Goal: Task Accomplishment & Management: Manage account settings

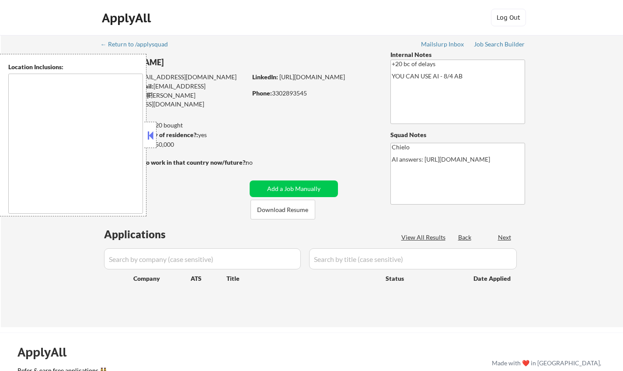
type textarea "remote"
click at [146, 138] on button at bounding box center [151, 135] width 10 height 13
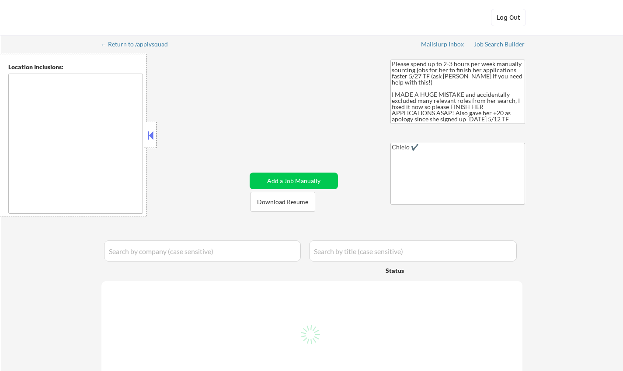
type textarea "Knoxville, TN Farragut, TN Maryville, TN Alcoa, TN Oak Ridge, TN Lenoir City, T…"
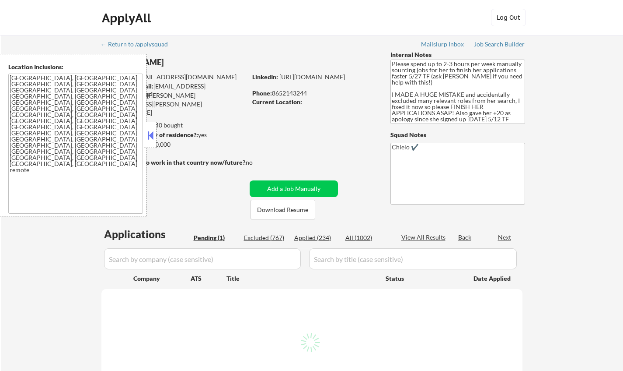
select select ""pending""
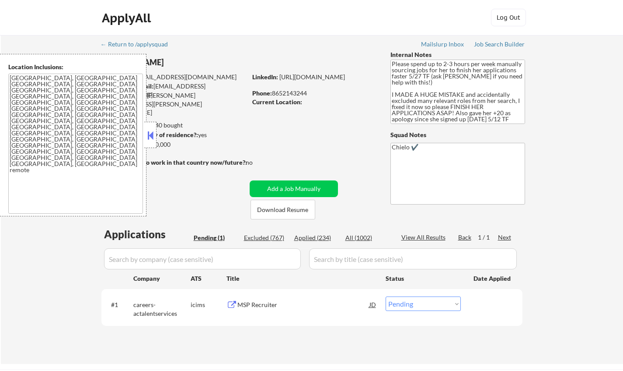
click at [148, 134] on button at bounding box center [151, 135] width 10 height 13
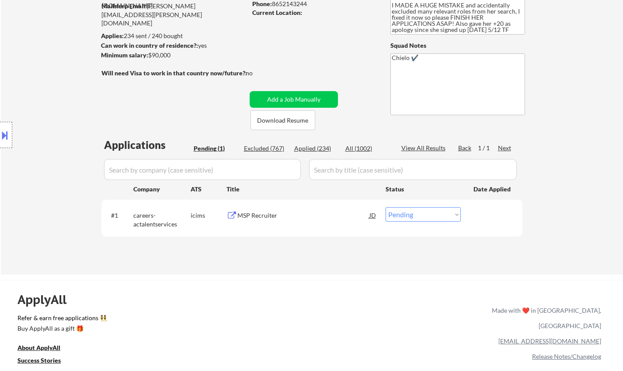
scroll to position [131, 0]
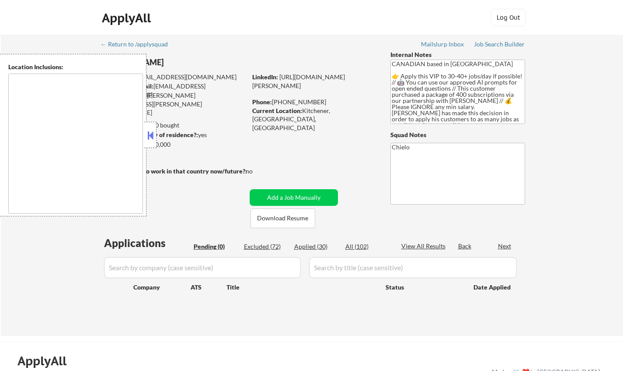
click at [149, 134] on button at bounding box center [151, 135] width 10 height 13
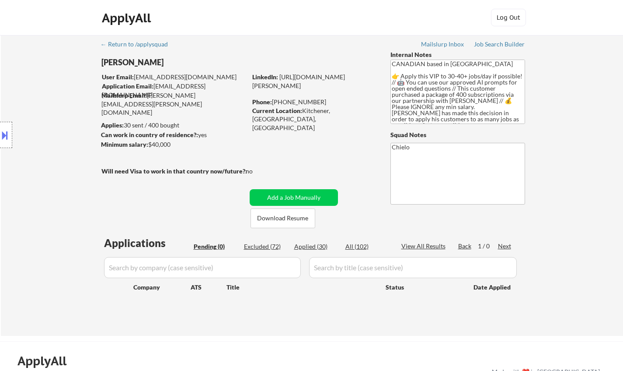
click at [260, 243] on div "Excluded (72)" at bounding box center [266, 246] width 44 height 9
select select ""excluded__expired_""
select select ""excluded__location_""
select select ""excluded__expired_""
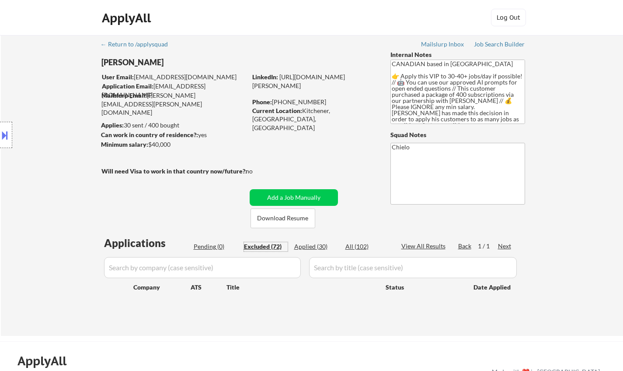
select select ""excluded__location_""
select select ""excluded""
select select ""excluded__location_""
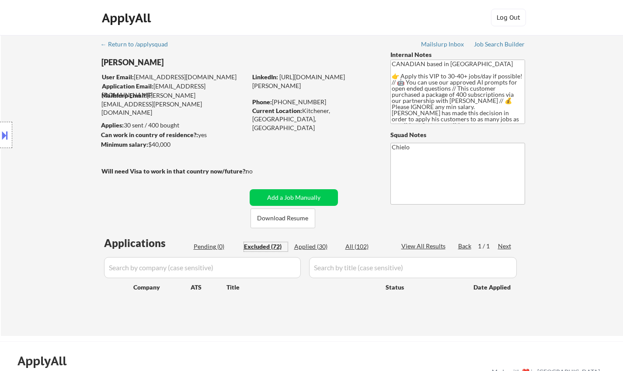
select select ""excluded__location_""
select select ""excluded__bad_match_""
select select ""excluded__expired_""
select select ""excluded__bad_match_""
select select ""excluded""
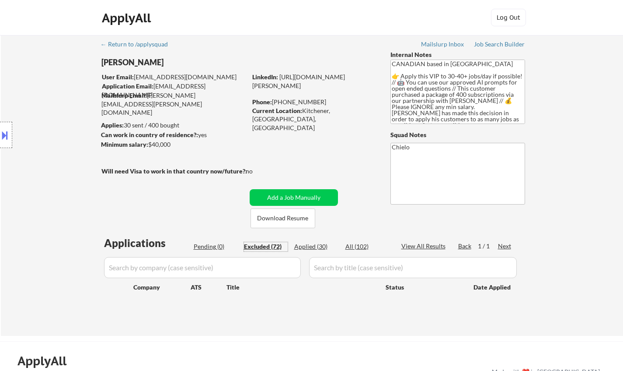
select select ""excluded__bad_match_""
select select ""excluded__expired_""
select select ""excluded__bad_match_""
select select ""excluded__other_""
select select ""excluded__expired_""
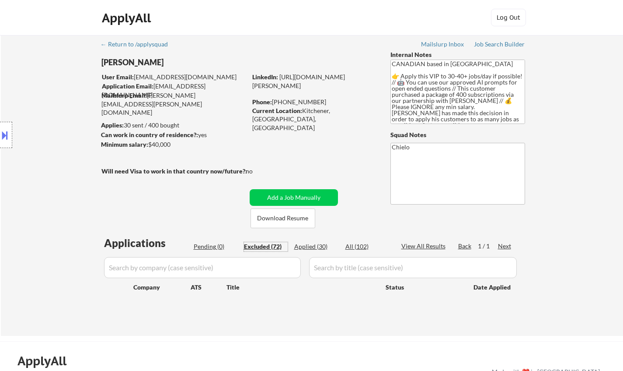
select select ""excluded__expired_""
select select ""excluded__location_""
select select ""excluded__bad_match_""
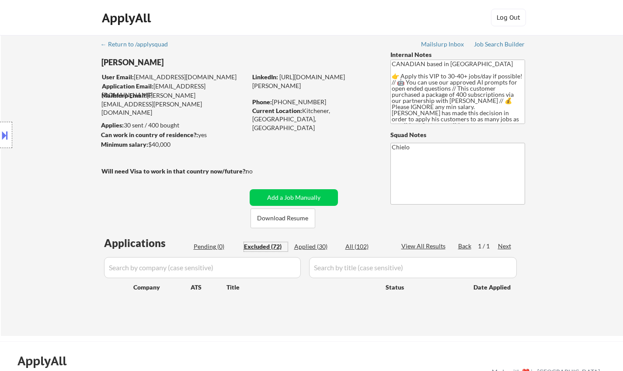
select select ""excluded__expired_""
select select ""excluded__other_""
select select ""excluded__location_""
select select ""excluded__other_""
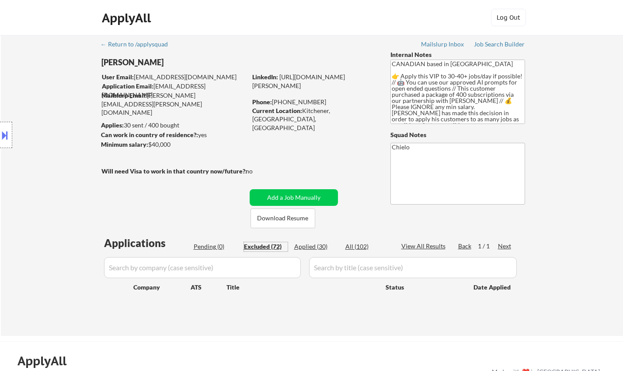
select select ""excluded__bad_match_""
select select ""excluded__location_""
select select ""excluded__bad_match_""
select select ""excluded__expired_""
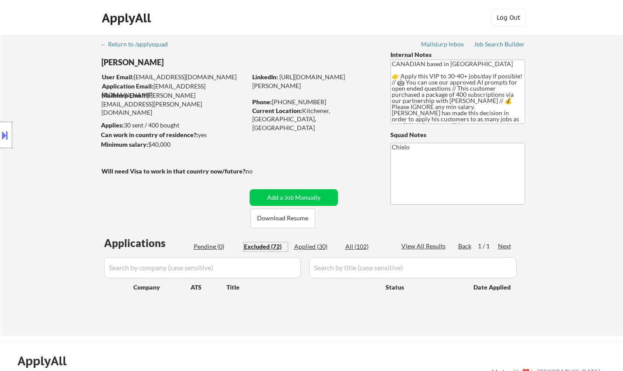
select select ""excluded__location_""
select select ""excluded__bad_match_""
select select ""excluded""
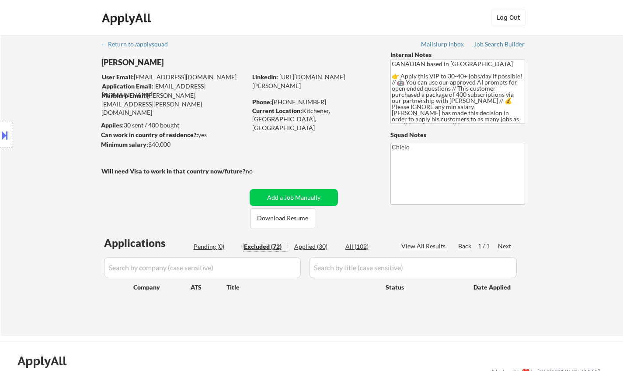
select select ""excluded__other_""
select select ""excluded__expired_""
select select ""excluded__other_""
select select ""excluded__bad_match_""
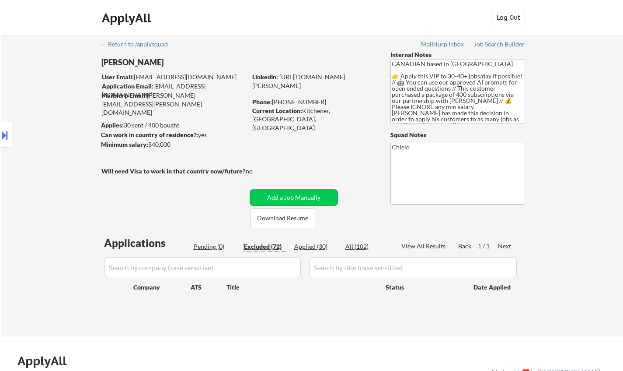
select select ""excluded__location_""
select select ""excluded__expired_""
select select ""excluded__location_""
select select ""excluded__bad_match_""
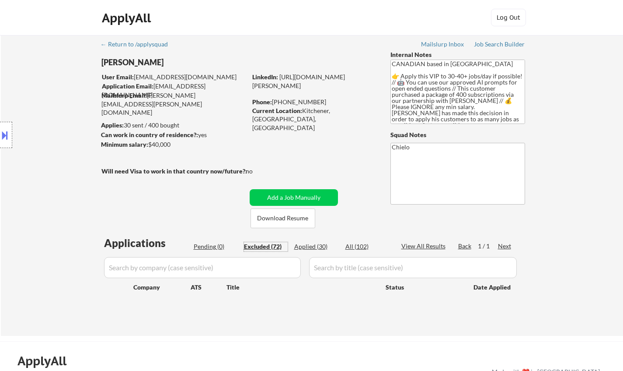
select select ""excluded__location_""
select select ""excluded__bad_match_""
select select ""excluded__expired_""
select select ""excluded__bad_match_""
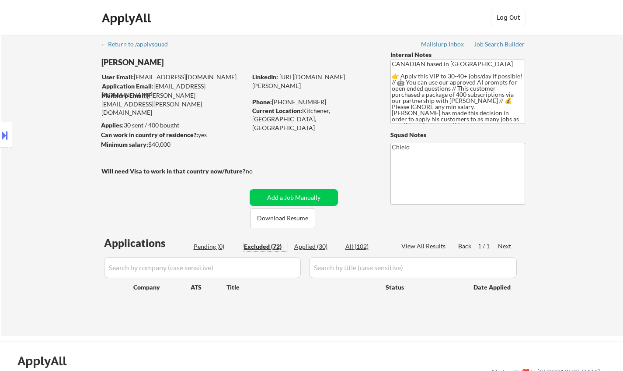
select select ""excluded__bad_match_""
select select ""excluded__expired_""
select select ""excluded__other_""
select select ""excluded__bad_match_""
select select ""excluded__location_""
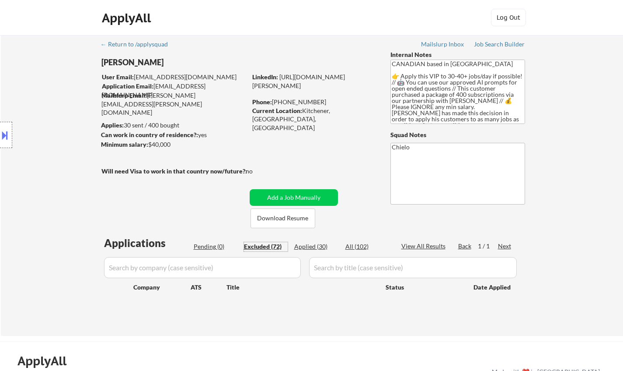
select select ""excluded__location_""
select select ""excluded__bad_match_""
select select ""excluded__expired_""
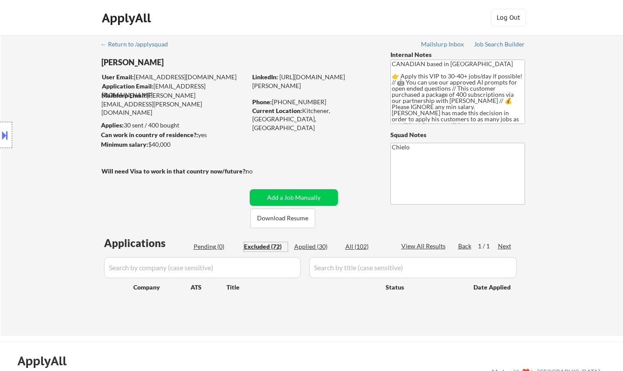
select select ""excluded__expired_""
select select ""excluded__location_""
select select ""excluded__other_""
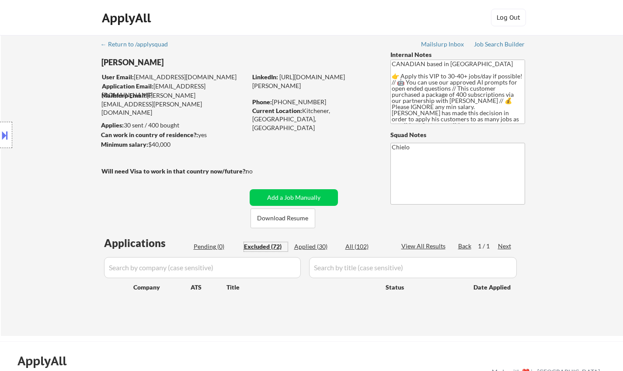
select select ""excluded__expired_""
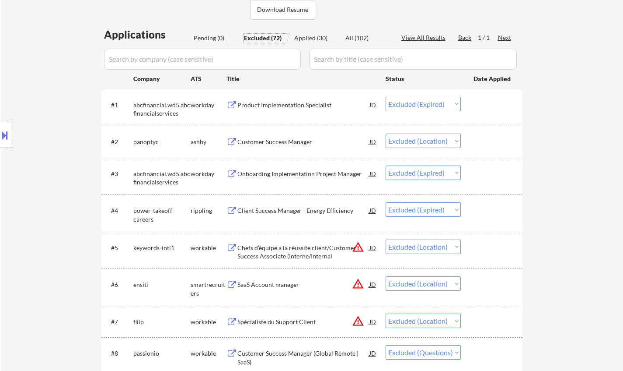
scroll to position [219, 0]
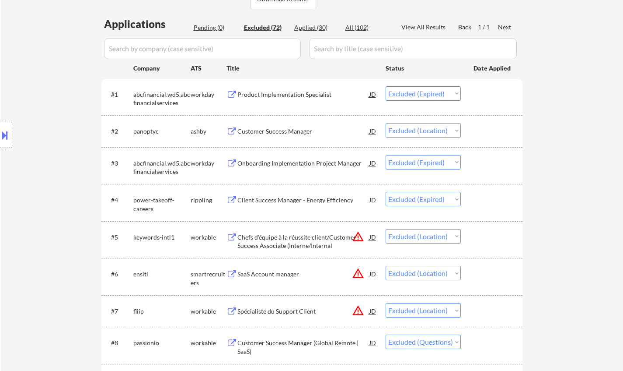
click at [5, 129] on button at bounding box center [5, 135] width 10 height 14
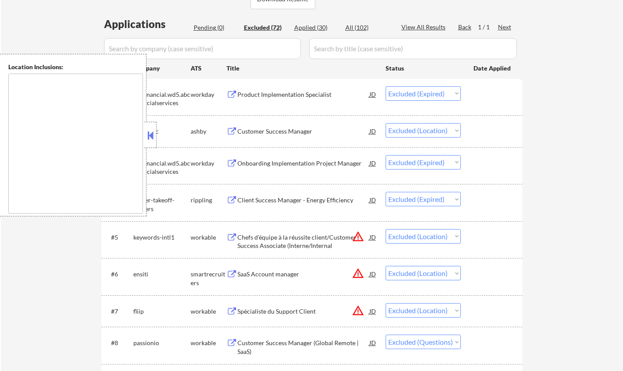
click at [151, 135] on button at bounding box center [151, 135] width 10 height 13
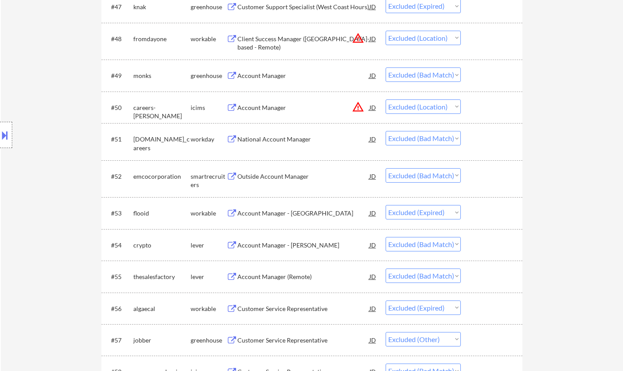
scroll to position [1663, 0]
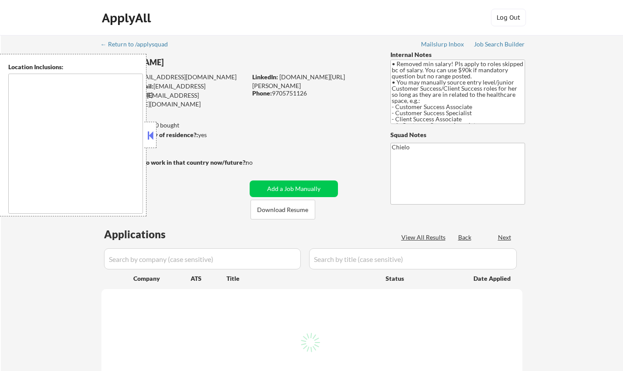
type textarea "[GEOGRAPHIC_DATA], [GEOGRAPHIC_DATA], [GEOGRAPHIC_DATA] [GEOGRAPHIC_DATA], [GEO…"
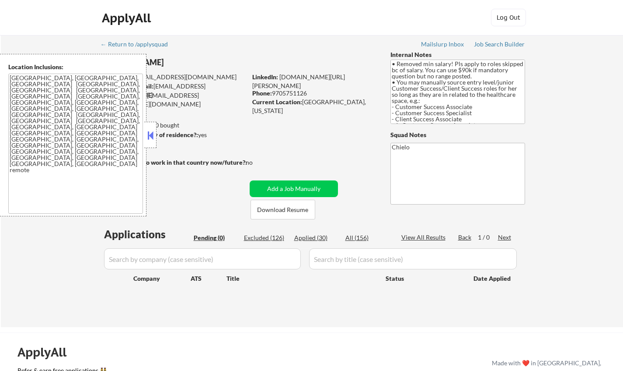
click at [150, 138] on button at bounding box center [151, 135] width 10 height 13
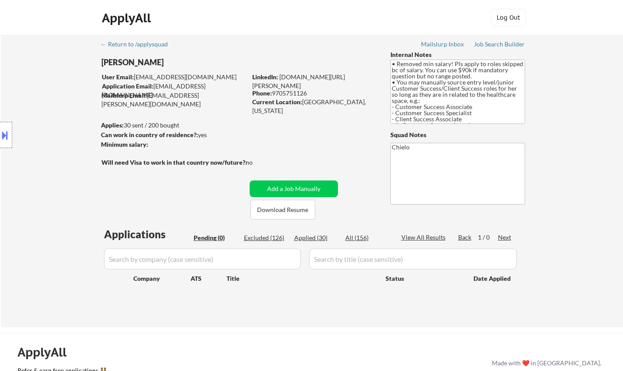
drag, startPoint x: 268, startPoint y: 237, endPoint x: 471, endPoint y: 4, distance: 308.9
click at [268, 237] on div "Excluded (126)" at bounding box center [266, 237] width 44 height 9
select select ""excluded""
select select ""excluded__expired_""
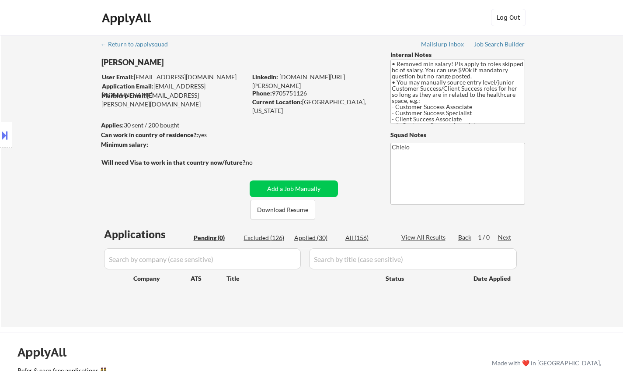
select select ""excluded""
select select ""excluded__location_""
select select ""excluded__salary_""
select select ""excluded__expired_""
select select ""excluded__location_""
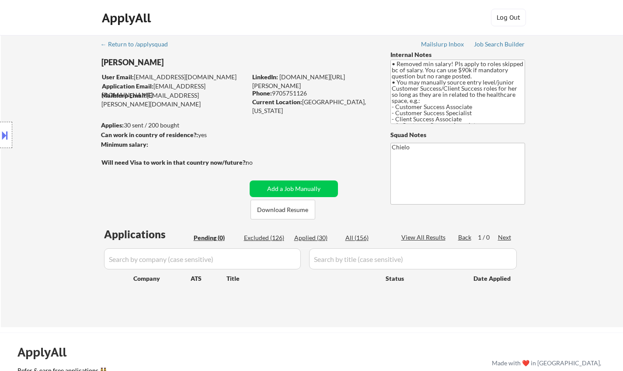
select select ""excluded__location_""
select select ""excluded__expired_""
select select ""excluded__location_""
select select ""excluded""
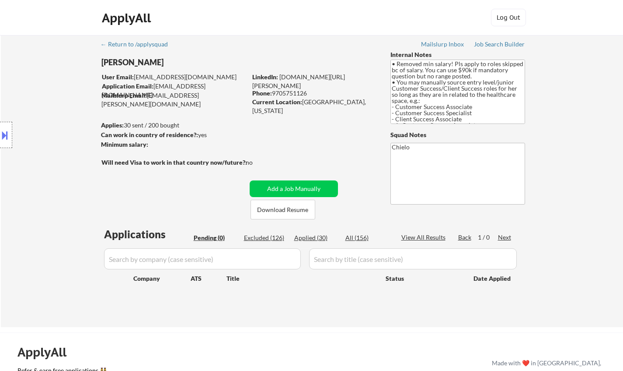
select select ""excluded__expired_""
select select ""excluded__location_""
select select ""excluded__expired_""
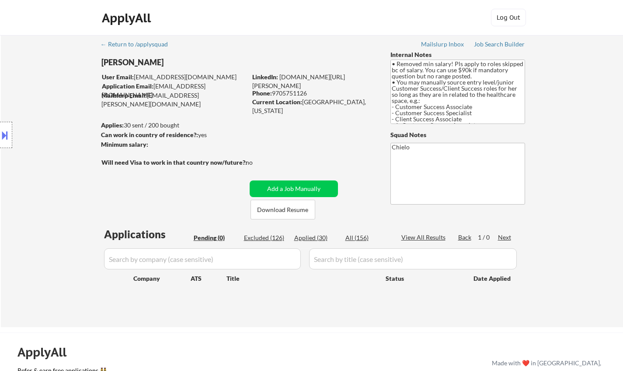
select select ""excluded__other_""
select select ""excluded__expired_""
select select ""excluded__location_""
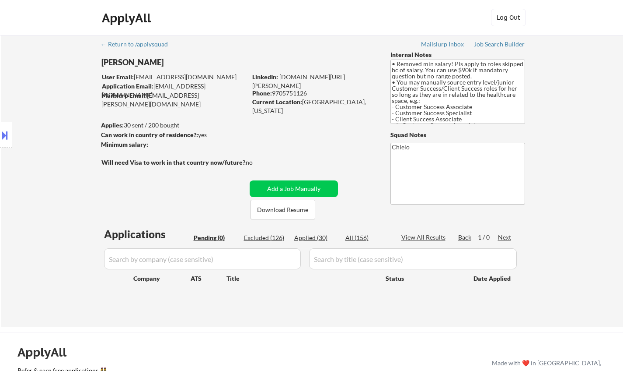
select select ""excluded__expired_""
select select ""excluded__location_""
select select ""excluded__bad_match_""
select select ""excluded__expired_""
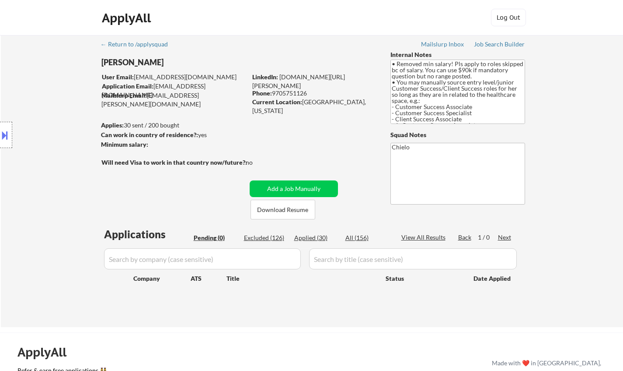
select select ""excluded__expired_""
select select ""excluded""
select select ""excluded__location_""
select select ""excluded__expired_""
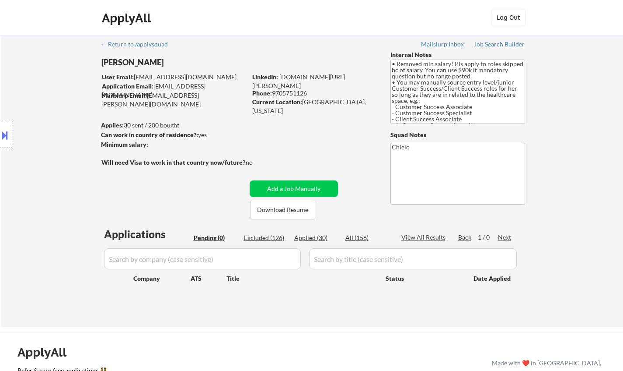
select select ""excluded__expired_""
select select ""excluded""
select select ""excluded__location_""
select select ""excluded__expired_""
select select ""excluded""
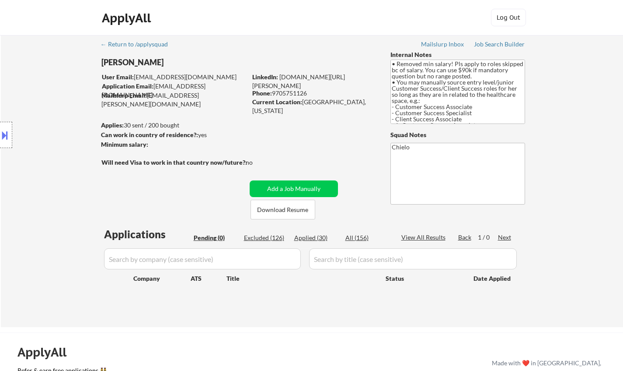
select select ""excluded__expired_""
select select ""excluded__other_""
select select ""excluded__bad_match_""
select select ""excluded__expired_""
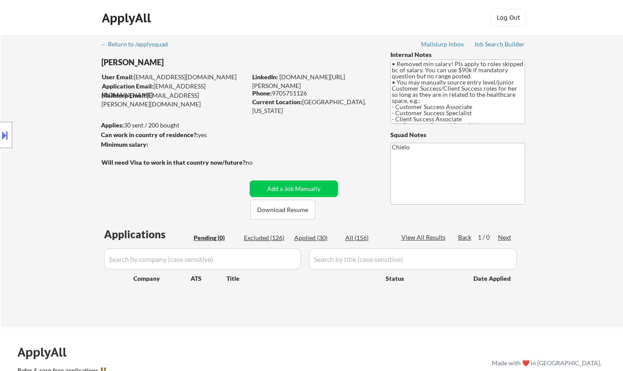
select select ""excluded__location_""
select select ""excluded__bad_match_""
select select ""excluded__location_""
select select ""excluded__expired_""
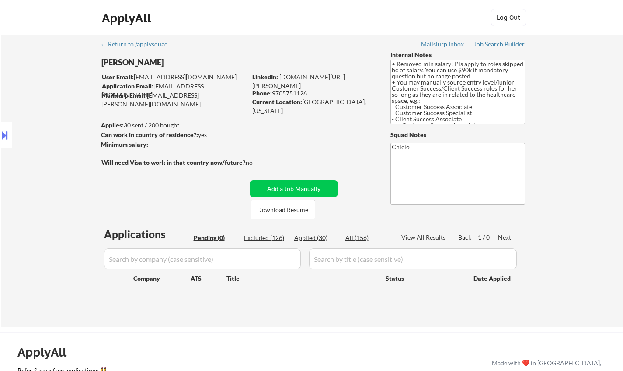
select select ""excluded__expired_""
select select ""excluded__location_""
select select ""excluded__bad_match_""
select select ""excluded__expired_""
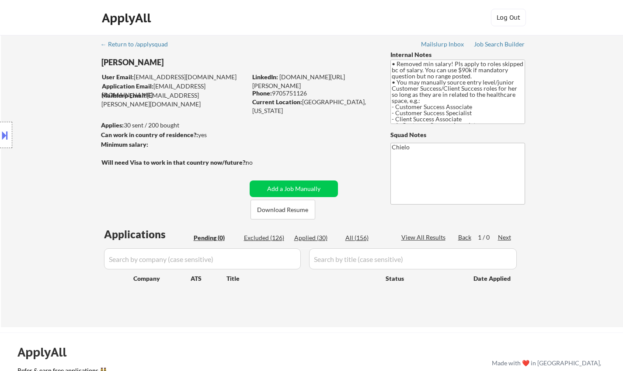
select select ""excluded__expired_""
select select ""excluded__location_""
select select ""excluded__bad_match_""
select select ""excluded__expired_""
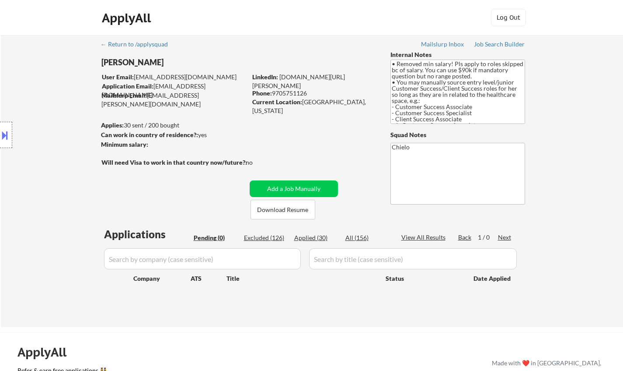
select select ""excluded__location_""
select select ""excluded__other_""
select select ""excluded__expired_""
select select ""excluded__other_""
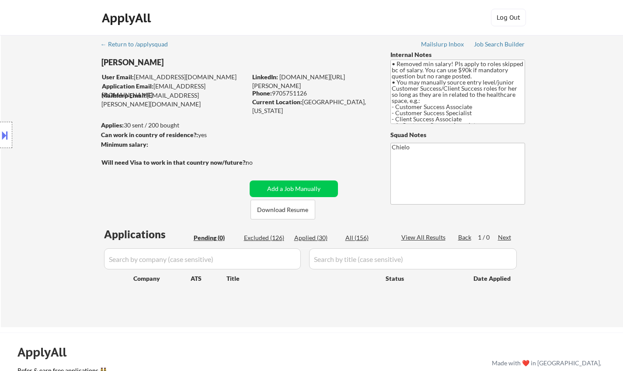
select select ""excluded__expired_""
select select ""excluded""
select select ""excluded__expired_""
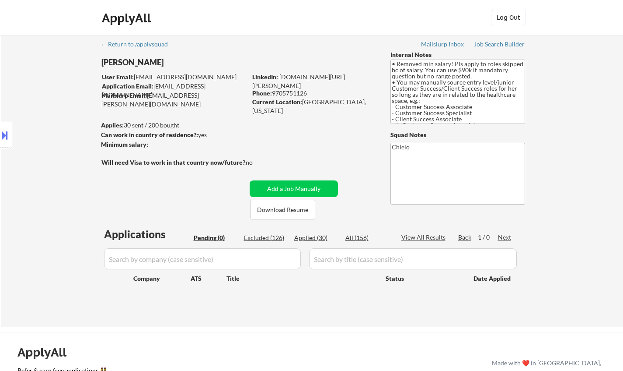
select select ""excluded__bad_match_""
select select ""excluded__expired_""
select select ""excluded__location_""
select select ""excluded__bad_match_""
select select ""excluded__location_""
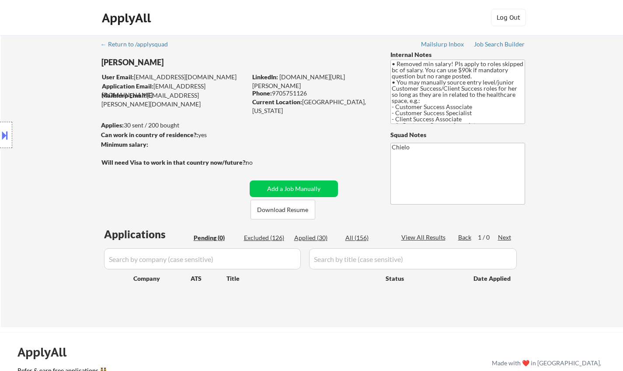
select select ""excluded__bad_match_""
select select ""excluded""
select select ""excluded__bad_match_""
select select ""excluded__expired_""
select select ""excluded__location_""
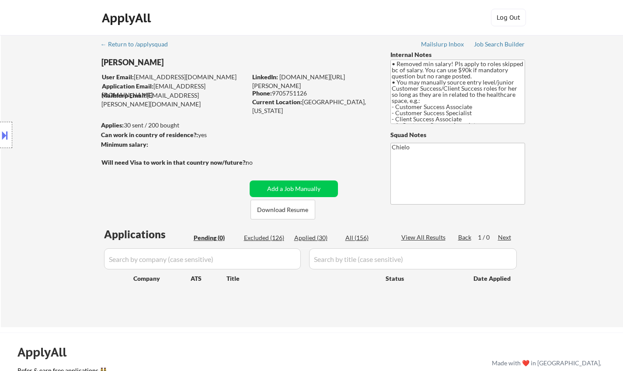
select select ""excluded__bad_match_""
select select ""excluded__location_""
select select ""excluded__other_""
select select ""excluded__expired_""
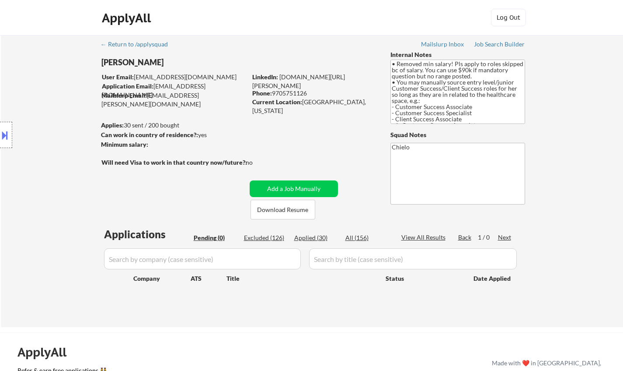
select select ""excluded""
select select ""excluded__expired_""
select select ""excluded__location_""
select select ""excluded__salary_""
select select ""excluded__location_""
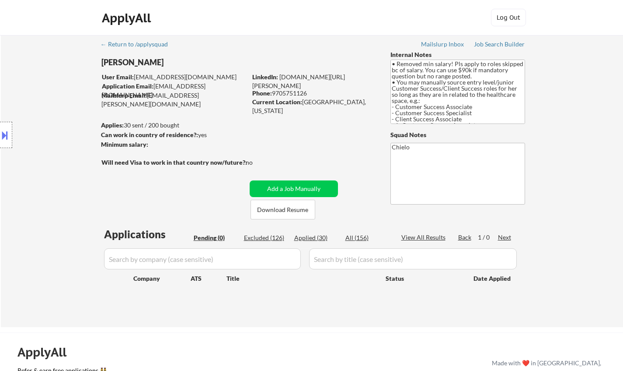
select select ""excluded__location_""
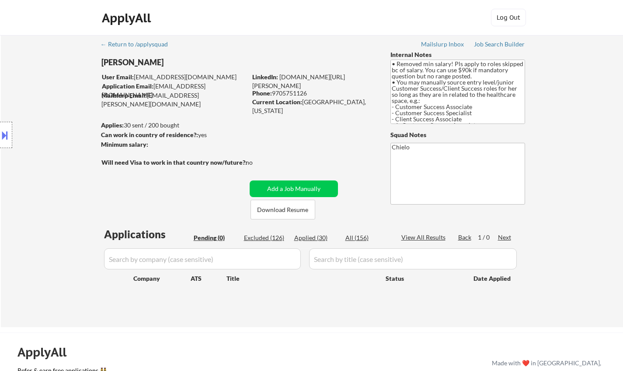
select select ""excluded__location_""
select select ""excluded__expired_""
select select ""excluded__location_""
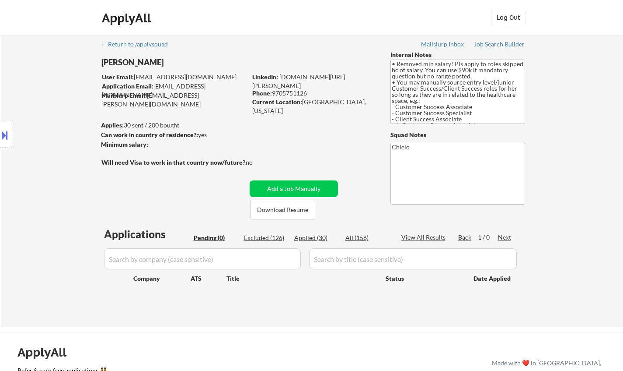
select select ""excluded__bad_match_""
select select ""excluded__location_""
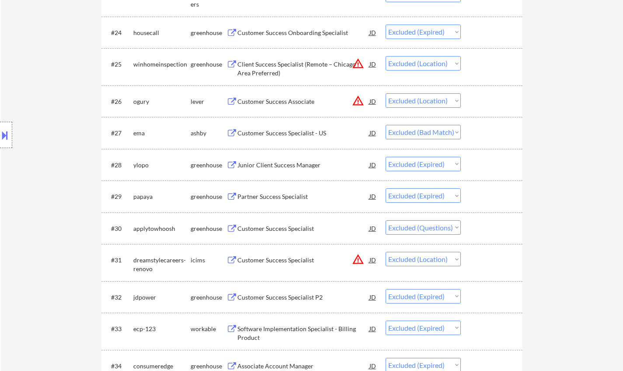
scroll to position [1050, 0]
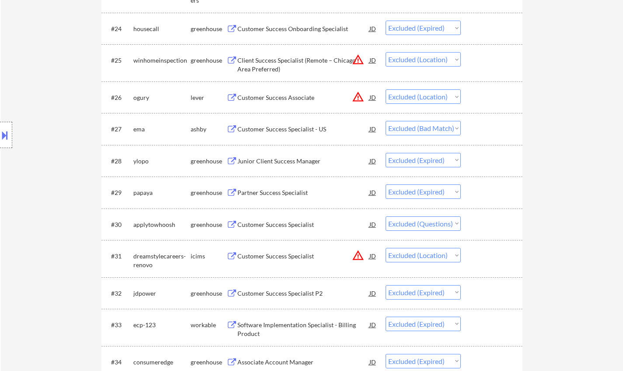
click at [3, 119] on div "Location Inclusions: [GEOGRAPHIC_DATA], [GEOGRAPHIC_DATA] [GEOGRAPHIC_DATA], [G…" at bounding box center [78, 135] width 157 height 162
click at [3, 130] on button at bounding box center [5, 135] width 10 height 14
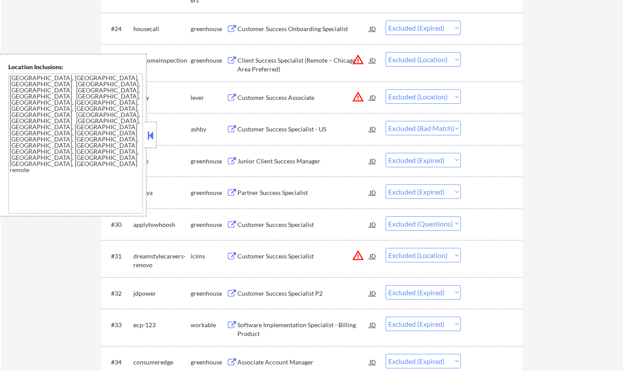
click at [153, 139] on button at bounding box center [151, 135] width 10 height 13
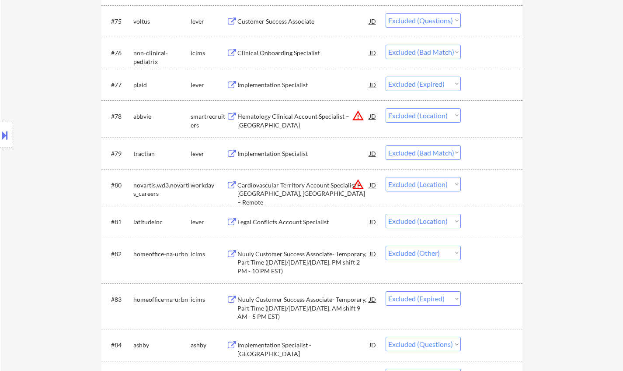
scroll to position [2800, 0]
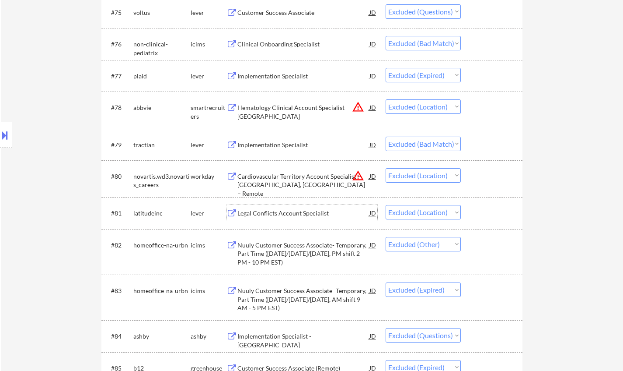
click at [365, 211] on div "Legal Conflicts Account Specialist" at bounding box center [304, 213] width 132 height 9
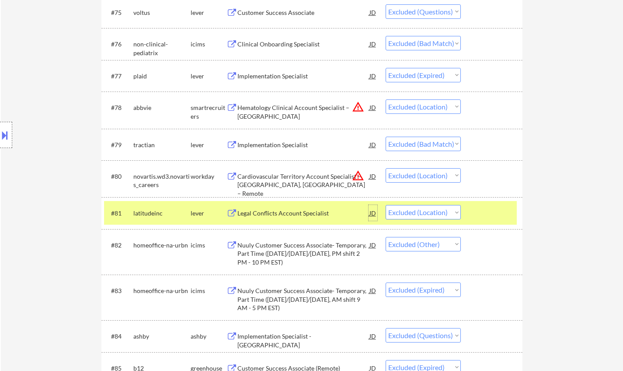
click at [371, 215] on div "JD" at bounding box center [373, 213] width 9 height 16
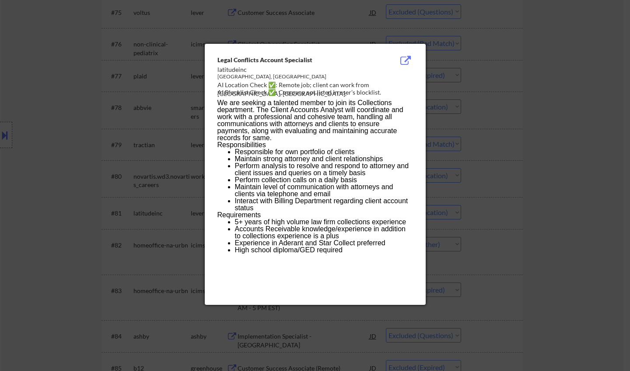
click at [561, 224] on div at bounding box center [315, 185] width 630 height 371
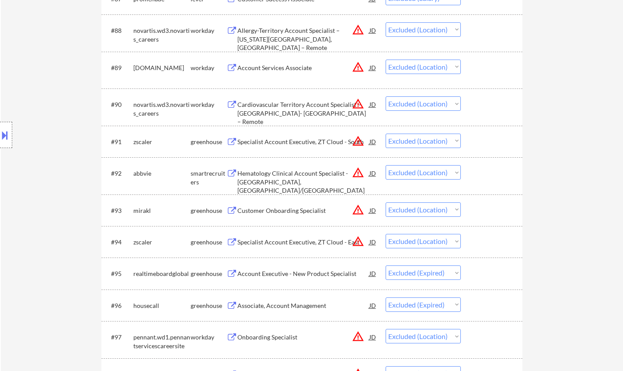
scroll to position [3063, 0]
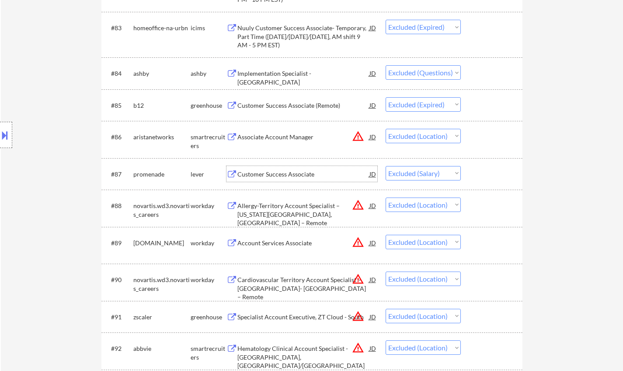
click at [256, 173] on div "Customer Success Associate" at bounding box center [304, 174] width 132 height 9
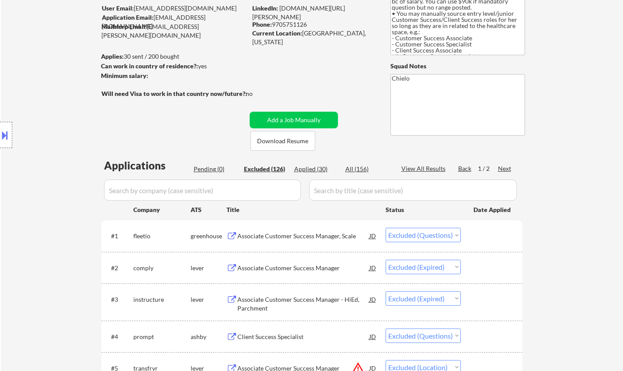
scroll to position [88, 0]
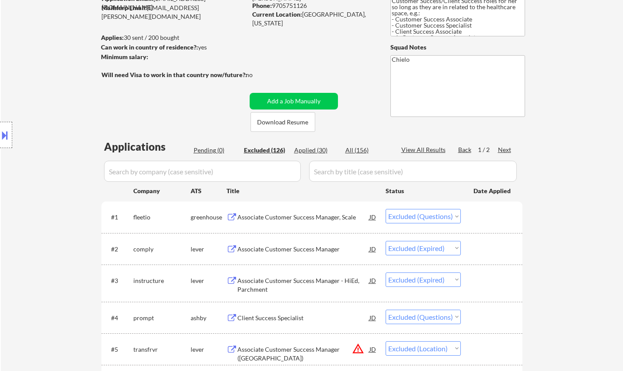
click at [303, 149] on div "Applied (30)" at bounding box center [316, 150] width 44 height 9
select select ""applied""
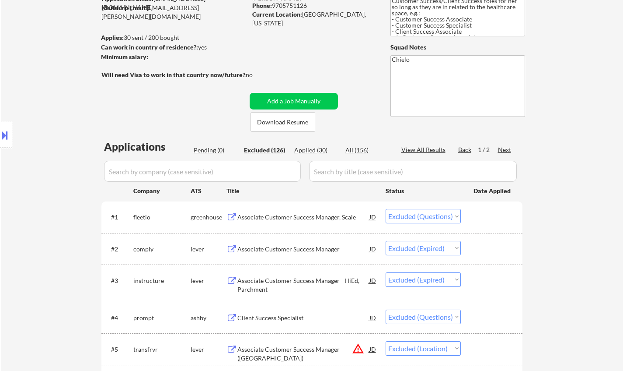
select select ""applied""
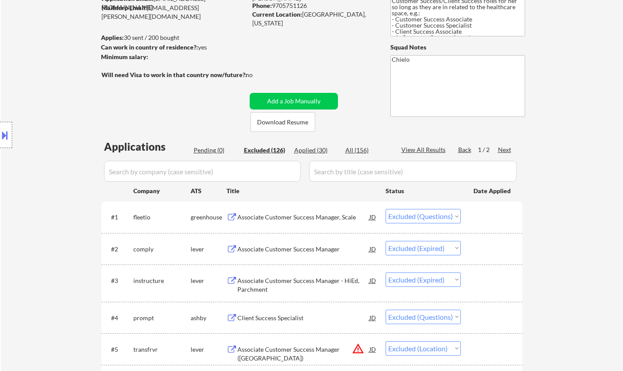
select select ""applied""
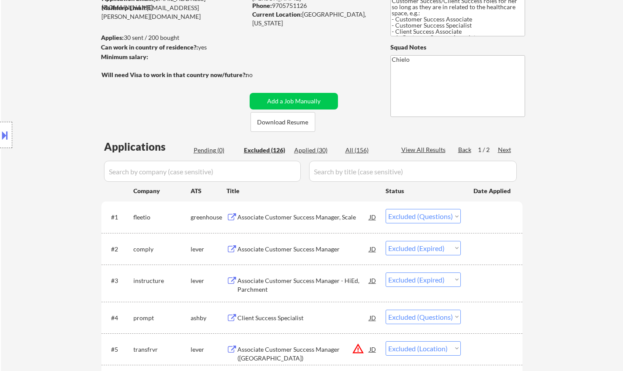
select select ""applied""
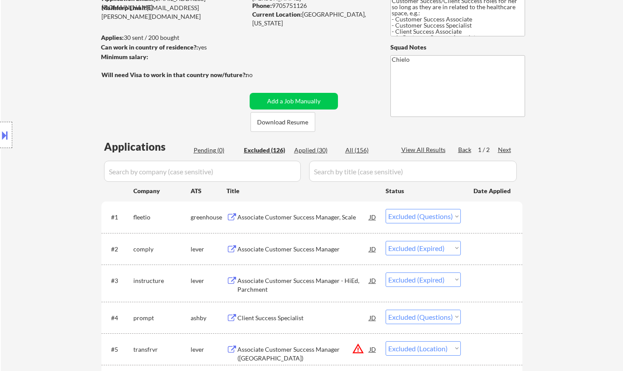
select select ""applied""
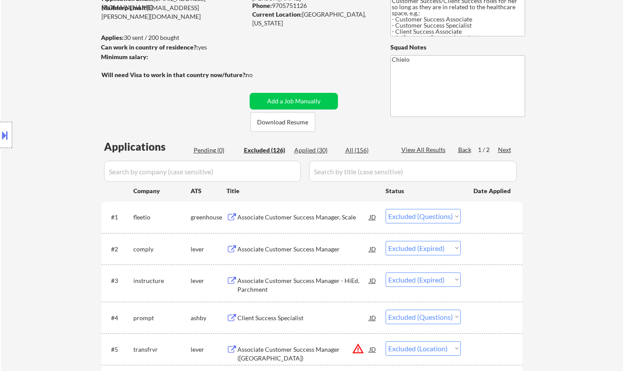
select select ""applied""
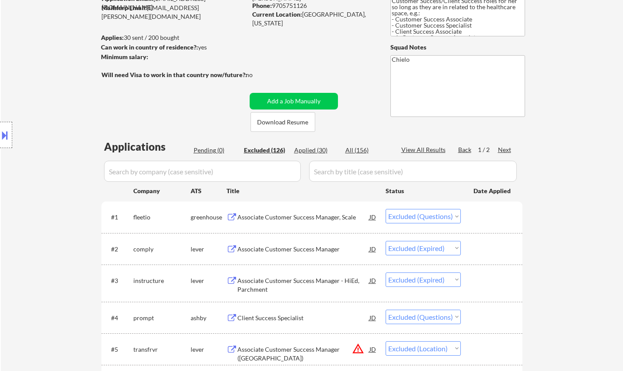
select select ""applied""
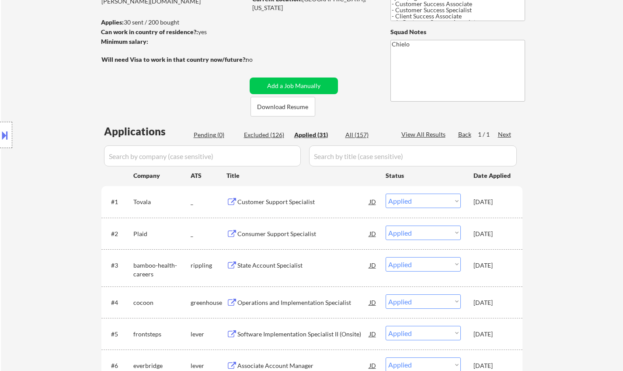
scroll to position [263, 0]
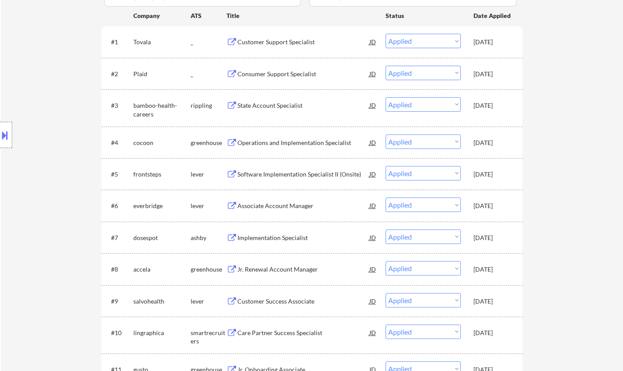
select select ""applied""
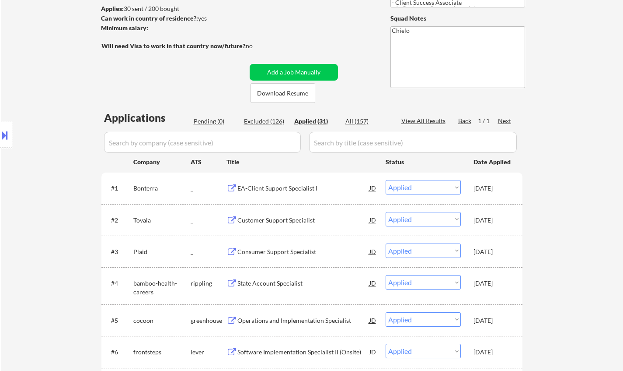
scroll to position [88, 0]
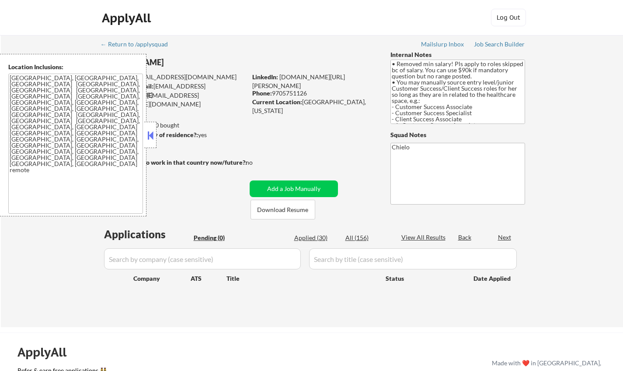
click at [150, 135] on button at bounding box center [151, 135] width 10 height 13
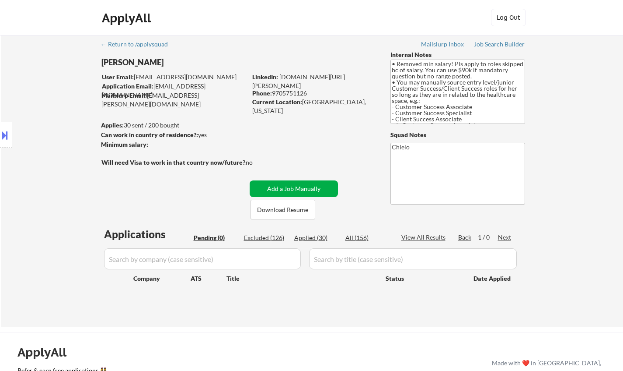
click at [300, 188] on button "Add a Job Manually" at bounding box center [294, 188] width 88 height 17
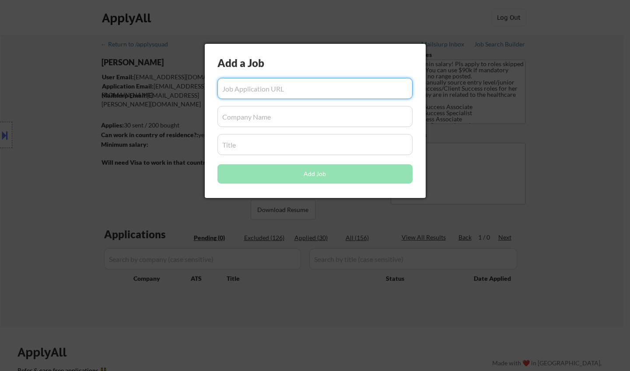
click at [276, 89] on input "input" at bounding box center [314, 88] width 195 height 21
paste input "https://bonterra.wd1.myworkdayjobs.com/bonterratech/job/remote-united-states/ea…"
type input "https://bonterra.wd1.myworkdayjobs.com/bonterratech/job/remote-united-states/ea…"
click at [282, 122] on input "input" at bounding box center [314, 116] width 195 height 21
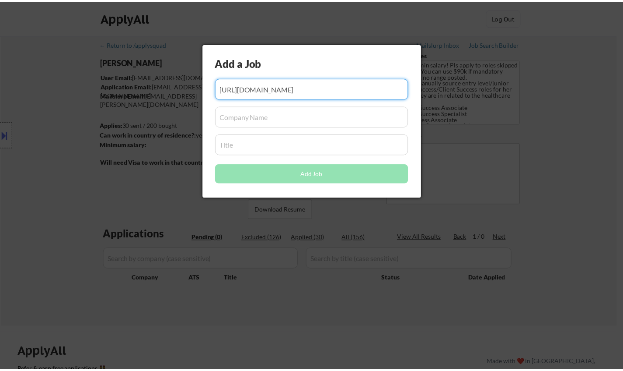
scroll to position [0, 0]
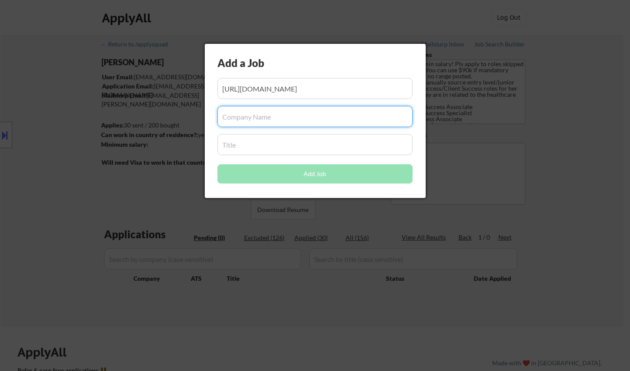
click at [249, 116] on input "input" at bounding box center [314, 116] width 195 height 21
paste input "bonterra"
click at [224, 116] on input "input" at bounding box center [314, 116] width 195 height 21
type input "Bonterra"
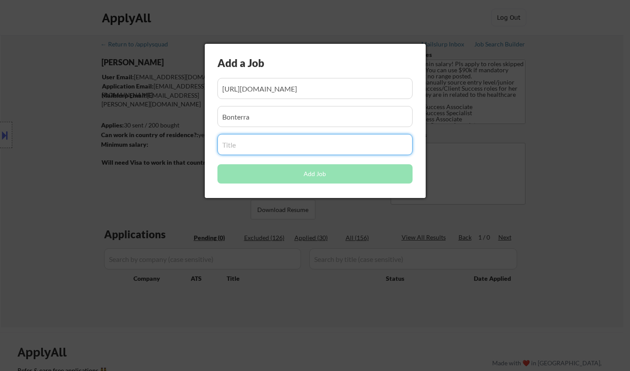
click at [242, 145] on input "input" at bounding box center [314, 144] width 195 height 21
drag, startPoint x: 282, startPoint y: 143, endPoint x: 277, endPoint y: 132, distance: 12.2
click at [281, 143] on input "input" at bounding box center [314, 144] width 195 height 21
paste input "EA-Client Support Specialist I"
type input "EA-Client Support Specialist I"
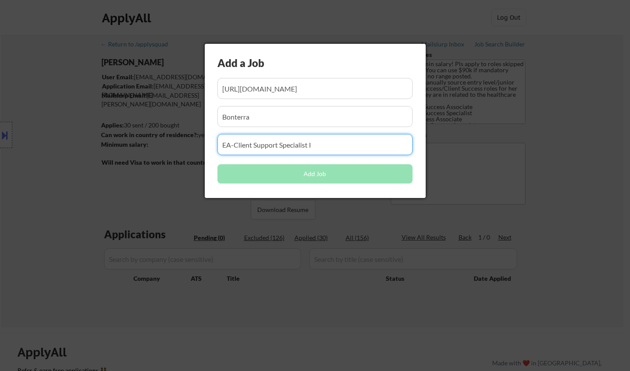
click at [275, 114] on input "input" at bounding box center [314, 116] width 195 height 21
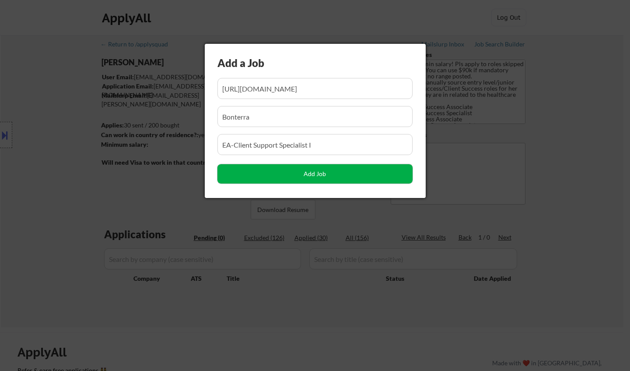
click at [321, 175] on button "Add Job" at bounding box center [314, 173] width 195 height 19
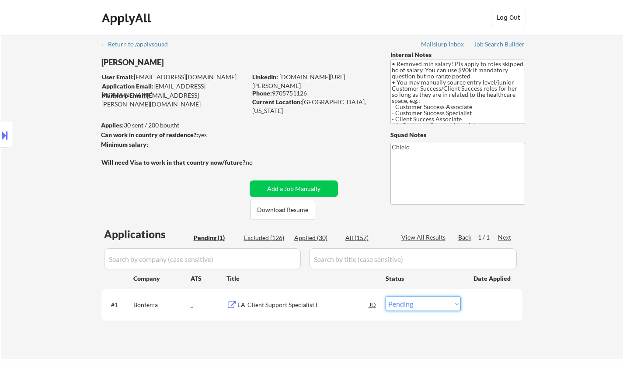
click at [426, 305] on select "Choose an option... Pending Applied Excluded (Questions) Excluded (Expired) Exc…" at bounding box center [423, 303] width 75 height 14
select select ""applied""
click at [386, 296] on select "Choose an option... Pending Applied Excluded (Questions) Excluded (Expired) Exc…" at bounding box center [423, 303] width 75 height 14
